Goal: Check status: Check status

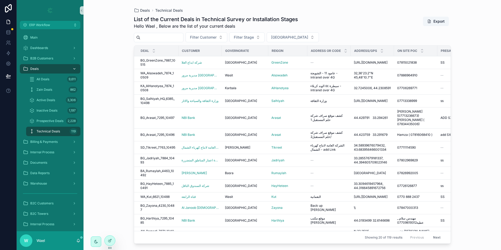
click at [46, 65] on div "Deals" at bounding box center [50, 69] width 54 height 8
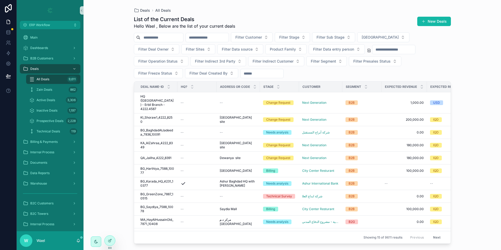
click at [205, 40] on input "scrollable content" at bounding box center [207, 37] width 43 height 7
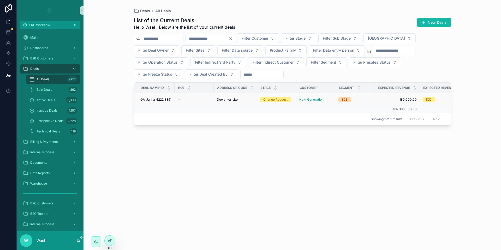
type input "****"
click at [171, 100] on span "QA_Jaliha_4222_8391" at bounding box center [155, 100] width 31 height 4
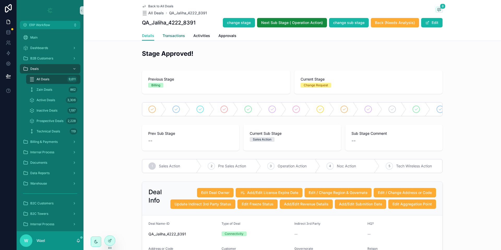
click at [172, 38] on span "Transactions" at bounding box center [174, 35] width 22 height 5
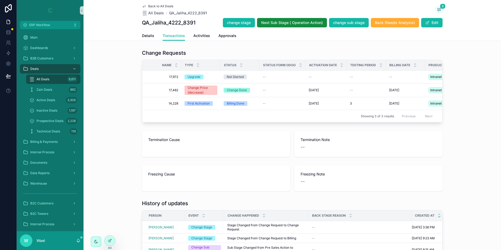
drag, startPoint x: 222, startPoint y: 121, endPoint x: 228, endPoint y: 121, distance: 6.0
click at [228, 121] on div "Showing 3 of 3 results Previous Next" at bounding box center [292, 116] width 300 height 13
click at [142, 37] on span "Details" at bounding box center [148, 35] width 12 height 5
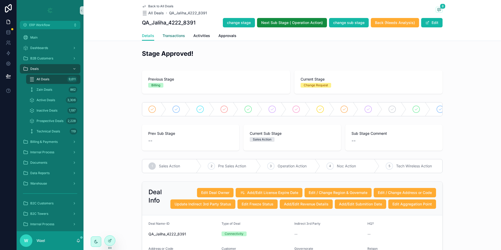
click at [169, 36] on span "Transactions" at bounding box center [174, 35] width 22 height 5
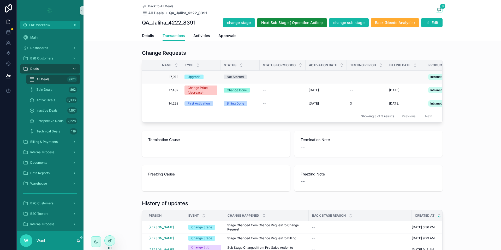
click at [195, 78] on div "Upgrade" at bounding box center [194, 77] width 13 height 5
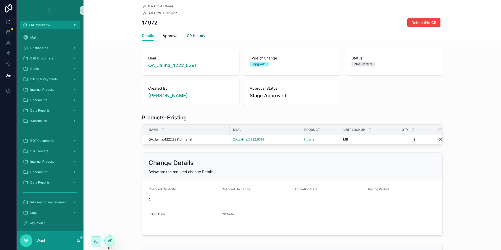
click at [192, 38] on span "CR History" at bounding box center [196, 35] width 19 height 5
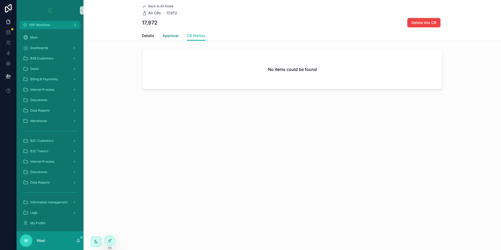
click at [167, 38] on span "Approval" at bounding box center [171, 35] width 16 height 5
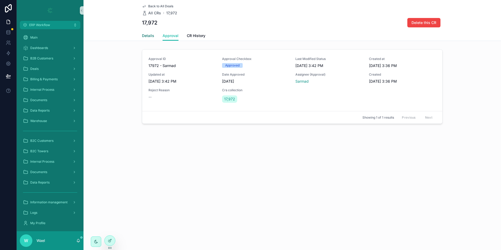
click at [144, 35] on span "Details" at bounding box center [148, 35] width 12 height 5
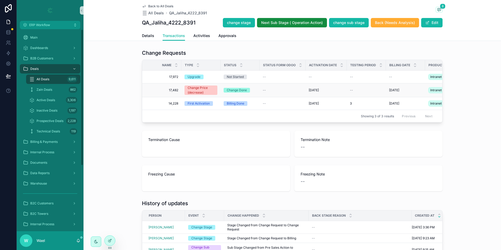
click at [197, 91] on div "Change Price (decrease)" at bounding box center [201, 90] width 27 height 9
click at [188, 104] on div "First Activation" at bounding box center [199, 103] width 22 height 5
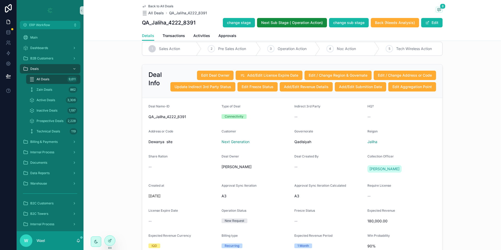
scroll to position [39, 0]
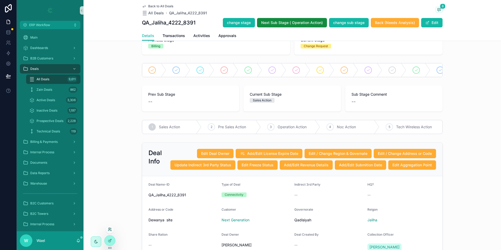
click at [110, 228] on icon at bounding box center [110, 230] width 4 height 4
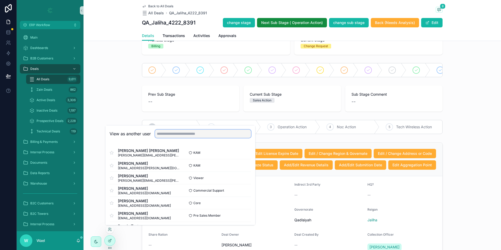
click at [194, 135] on input "text" at bounding box center [203, 134] width 96 height 8
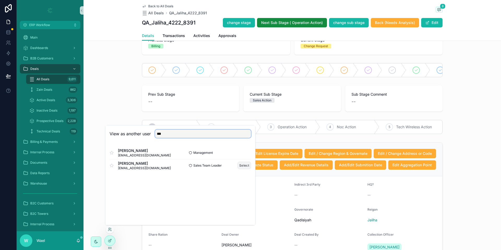
type input "***"
click at [239, 166] on button "Select" at bounding box center [244, 166] width 14 height 8
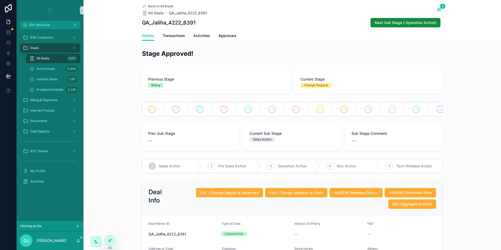
click at [77, 227] on icon "scrollable content" at bounding box center [78, 226] width 4 height 4
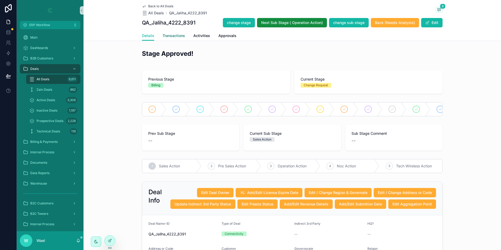
click at [168, 35] on span "Transactions" at bounding box center [174, 35] width 22 height 5
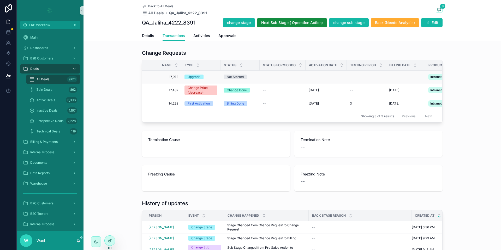
click at [174, 76] on span "17,972" at bounding box center [163, 77] width 30 height 4
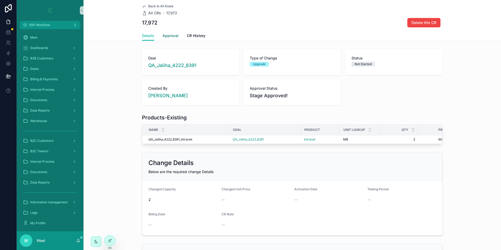
click at [169, 35] on span "Approval" at bounding box center [171, 35] width 16 height 5
click at [46, 69] on div "Deals" at bounding box center [50, 69] width 54 height 8
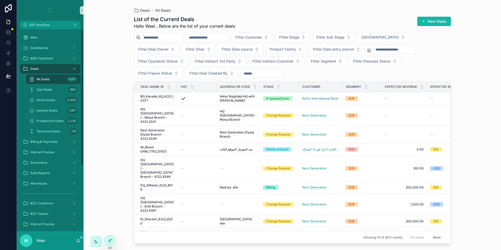
click at [225, 41] on input "scrollable content" at bounding box center [207, 37] width 43 height 7
click at [229, 41] on input "scrollable content" at bounding box center [207, 37] width 43 height 7
paste input "****"
type input "****"
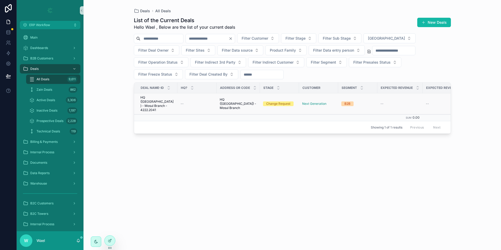
click at [166, 101] on span "HQ (Baghdad) - Mosul Branch - 4222.2041" at bounding box center [157, 104] width 34 height 17
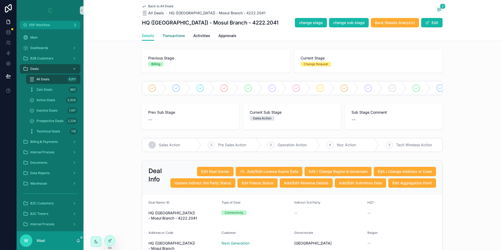
click at [179, 37] on span "Transactions" at bounding box center [174, 35] width 22 height 5
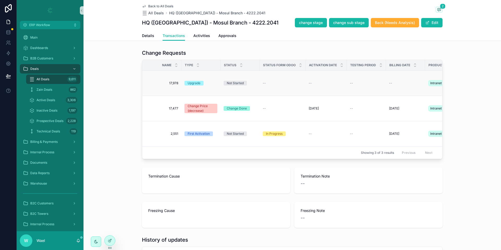
click at [189, 81] on div "Upgrade" at bounding box center [194, 83] width 13 height 5
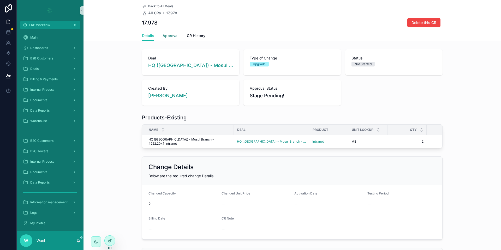
click at [164, 37] on span "Approval" at bounding box center [171, 35] width 16 height 5
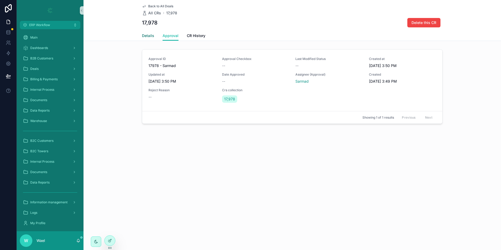
click at [148, 34] on span "Details" at bounding box center [148, 35] width 12 height 5
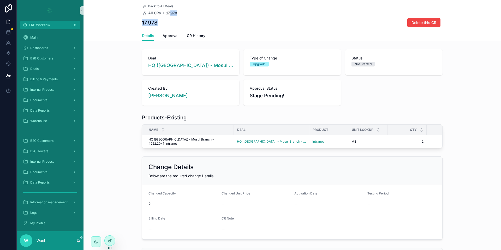
drag, startPoint x: 187, startPoint y: 19, endPoint x: 167, endPoint y: 13, distance: 20.9
click at [167, 13] on div "Back to All Deals All CRs 17,978 17,978 Delete this CR" at bounding box center [292, 15] width 301 height 31
click at [178, 14] on div "Back to All Deals All CRs 17,978" at bounding box center [292, 9] width 301 height 11
drag, startPoint x: 185, startPoint y: 15, endPoint x: 165, endPoint y: 12, distance: 19.8
click at [165, 12] on div "Back to All Deals All CRs 17,978 17,978 Delete this CR" at bounding box center [292, 15] width 301 height 31
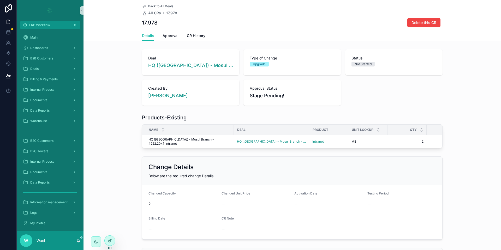
click at [163, 15] on div "17,978" at bounding box center [169, 12] width 15 height 5
drag, startPoint x: 162, startPoint y: 20, endPoint x: 138, endPoint y: 22, distance: 24.4
click at [138, 22] on div "Back to All Deals All CRs 17,978 17,978 Delete this CR Details Details Approval…" at bounding box center [291, 20] width 417 height 41
copy h1 "17,978"
